Goal: Information Seeking & Learning: Learn about a topic

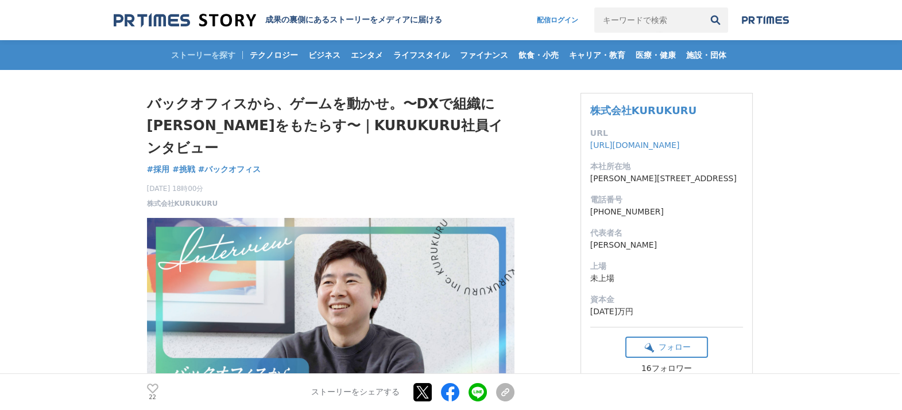
click at [757, 20] on img at bounding box center [765, 19] width 47 height 9
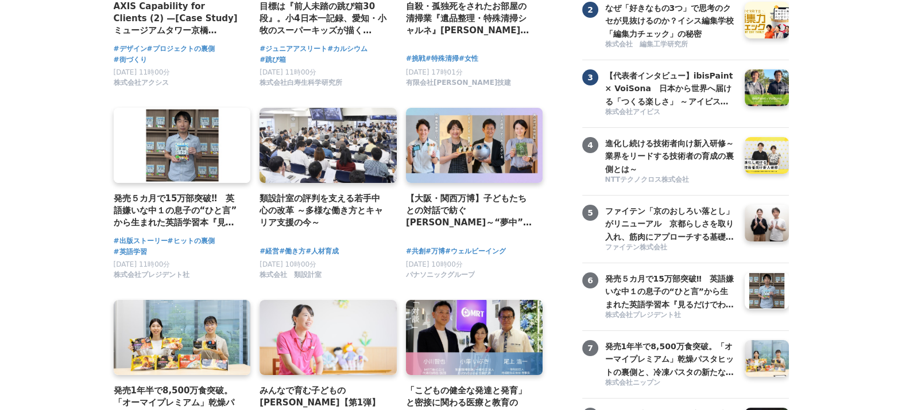
scroll to position [71, 0]
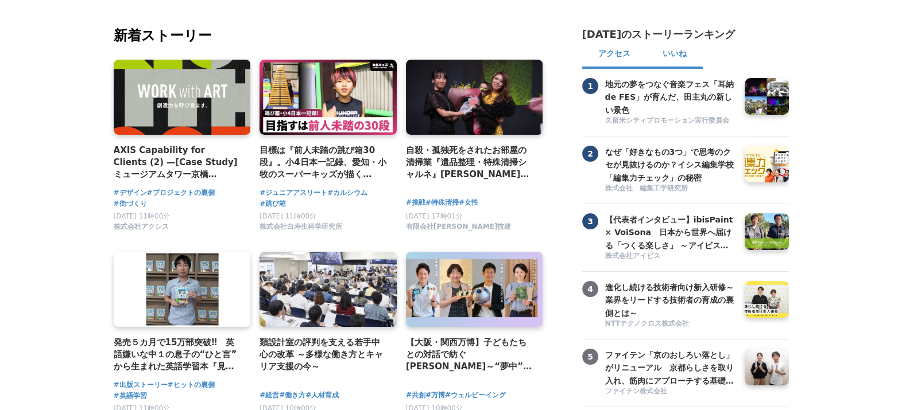
click at [655, 54] on button "いいね" at bounding box center [674, 55] width 56 height 28
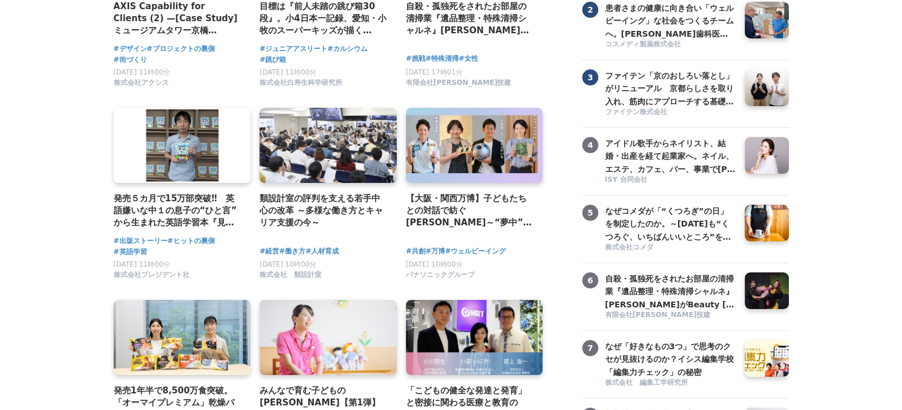
scroll to position [0, 0]
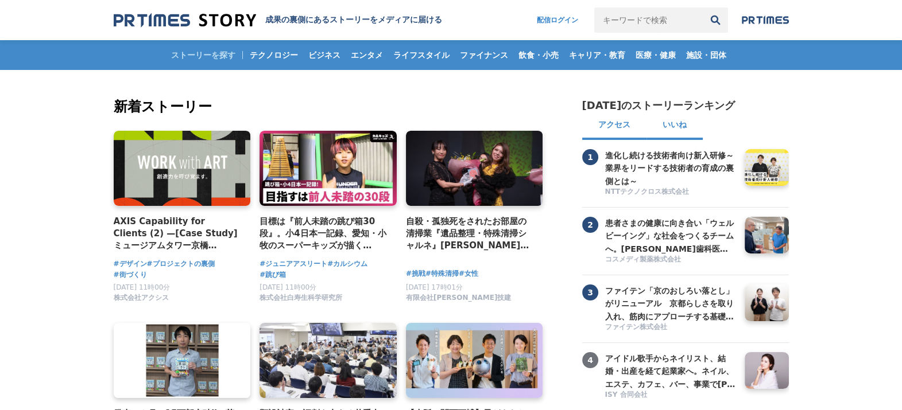
click at [603, 125] on button "アクセス" at bounding box center [614, 127] width 64 height 28
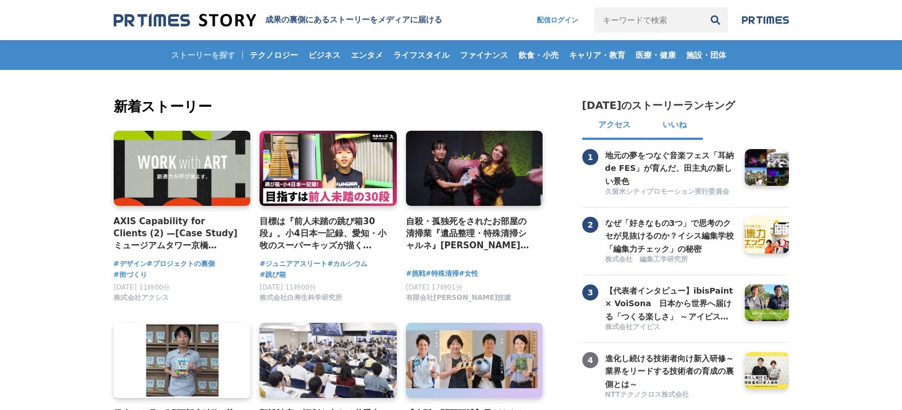
click at [692, 137] on button "いいね" at bounding box center [674, 127] width 56 height 28
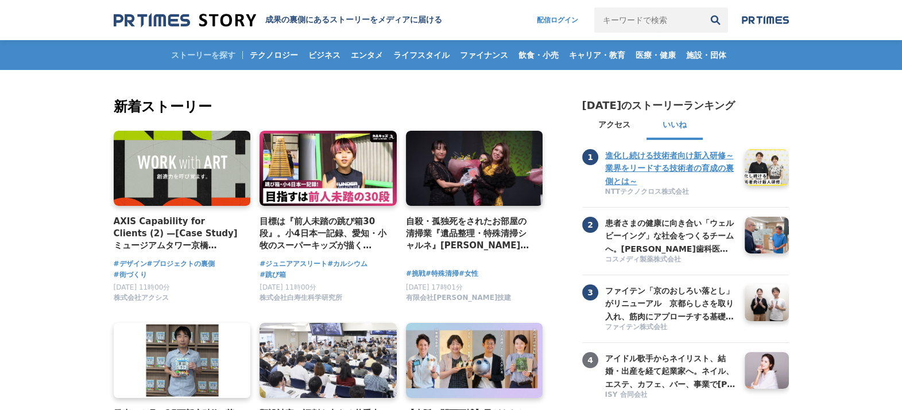
click at [651, 166] on h3 "進化し続ける技術者向け新入研修～業界をリードする技術者の育成の裏側とは～" at bounding box center [670, 168] width 131 height 38
